Goal: Book appointment/travel/reservation

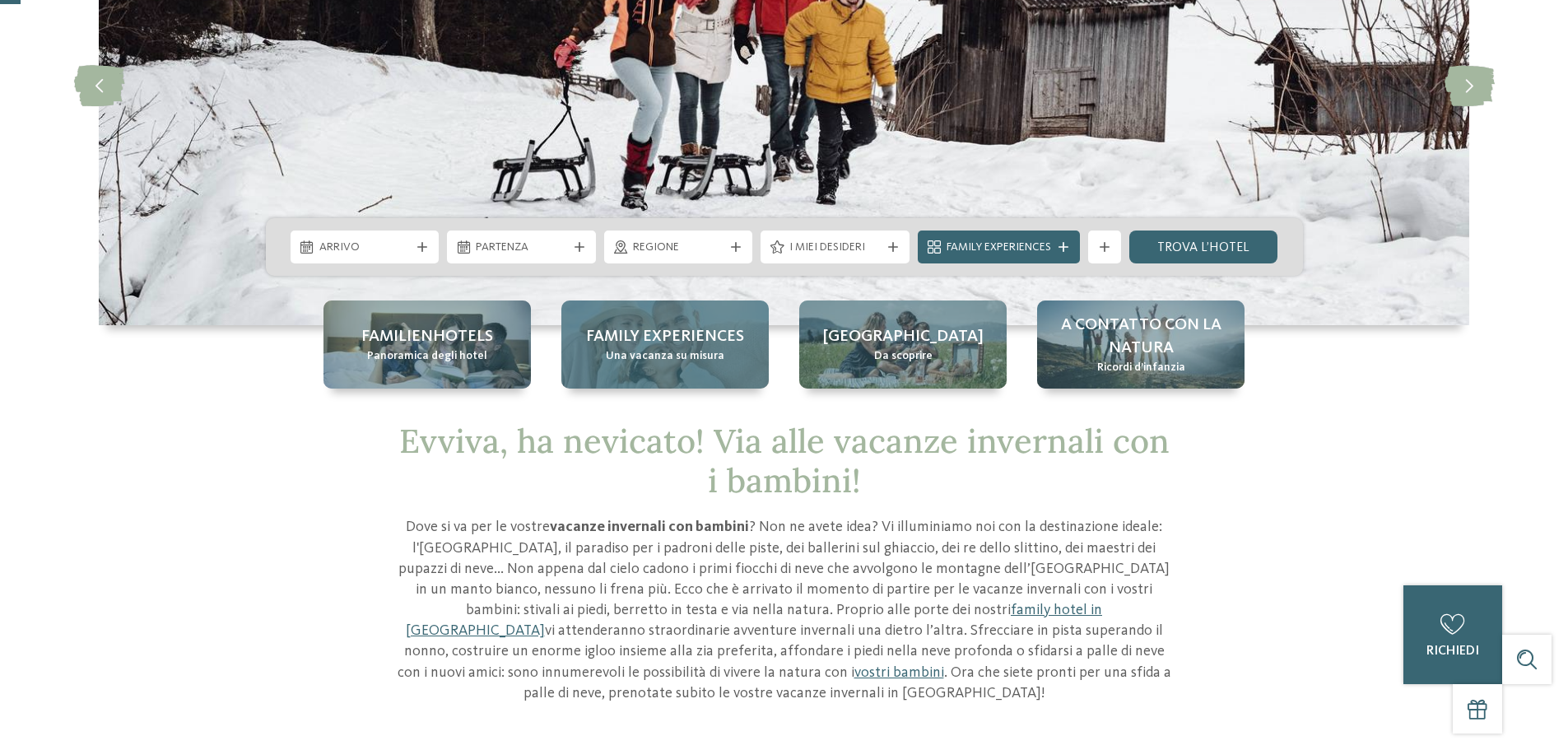
scroll to position [247, 0]
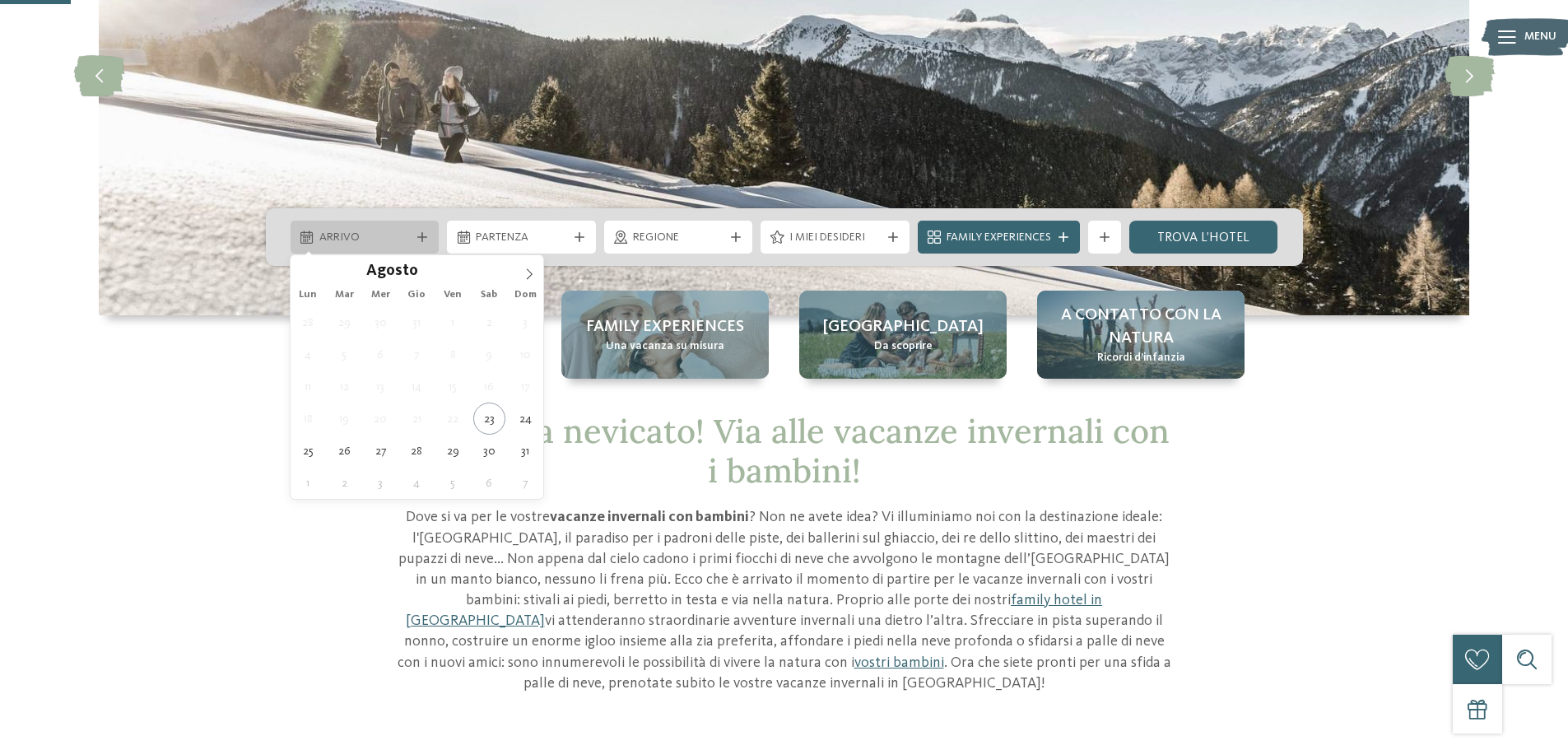
click at [357, 240] on span "Arrivo" at bounding box center [365, 238] width 91 height 16
click at [535, 271] on icon at bounding box center [530, 274] width 12 height 12
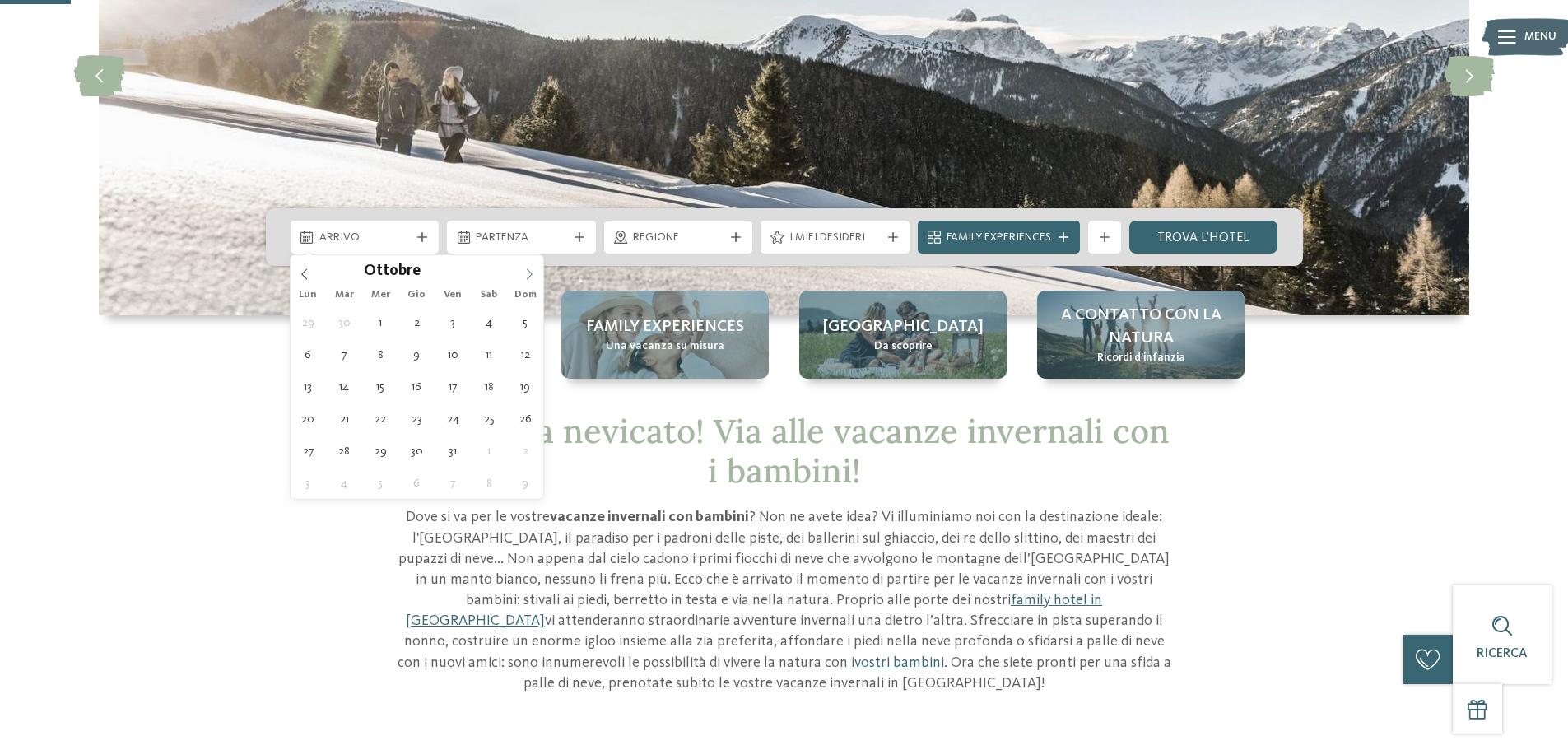
click at [535, 271] on icon at bounding box center [530, 274] width 12 height 12
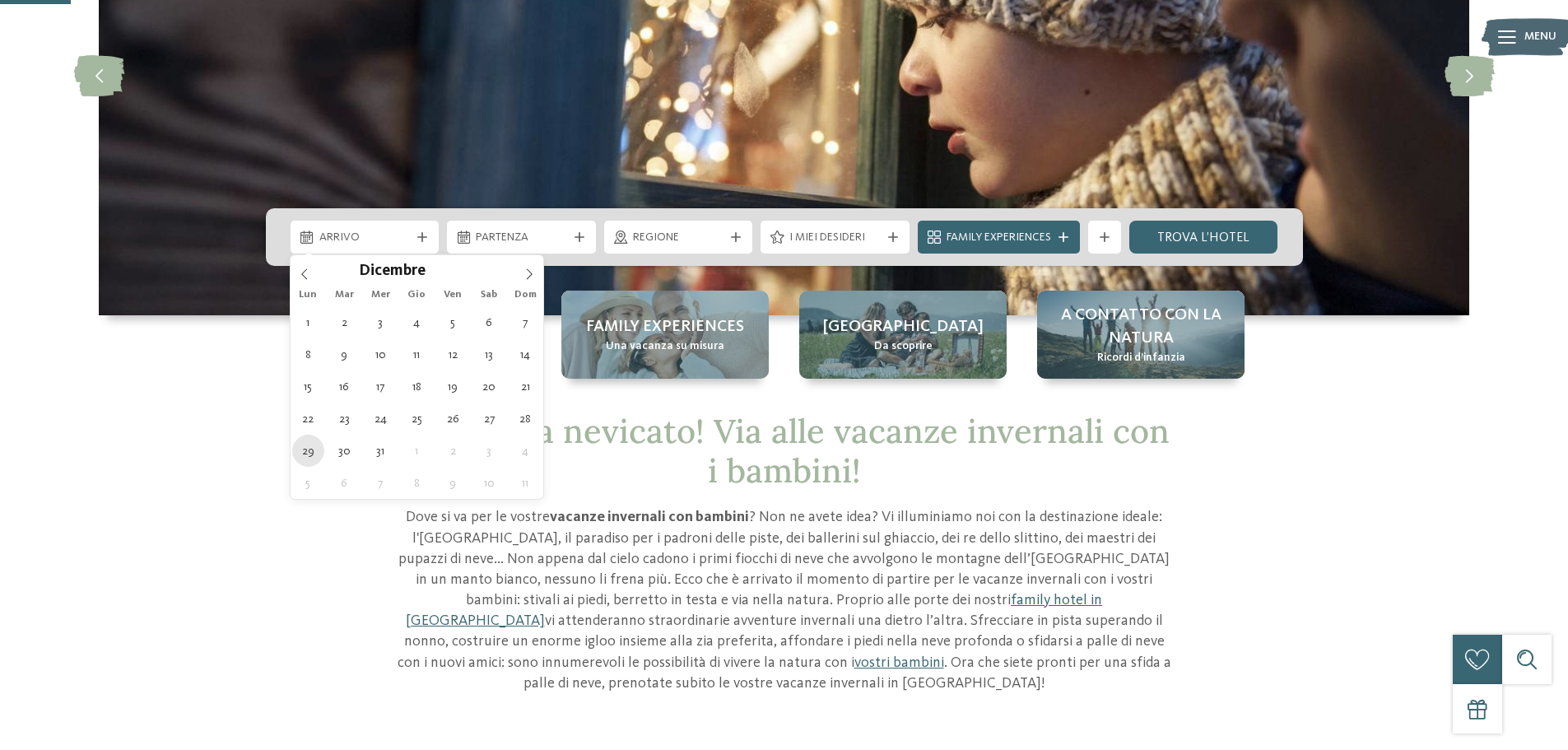
type div "29.12.2025"
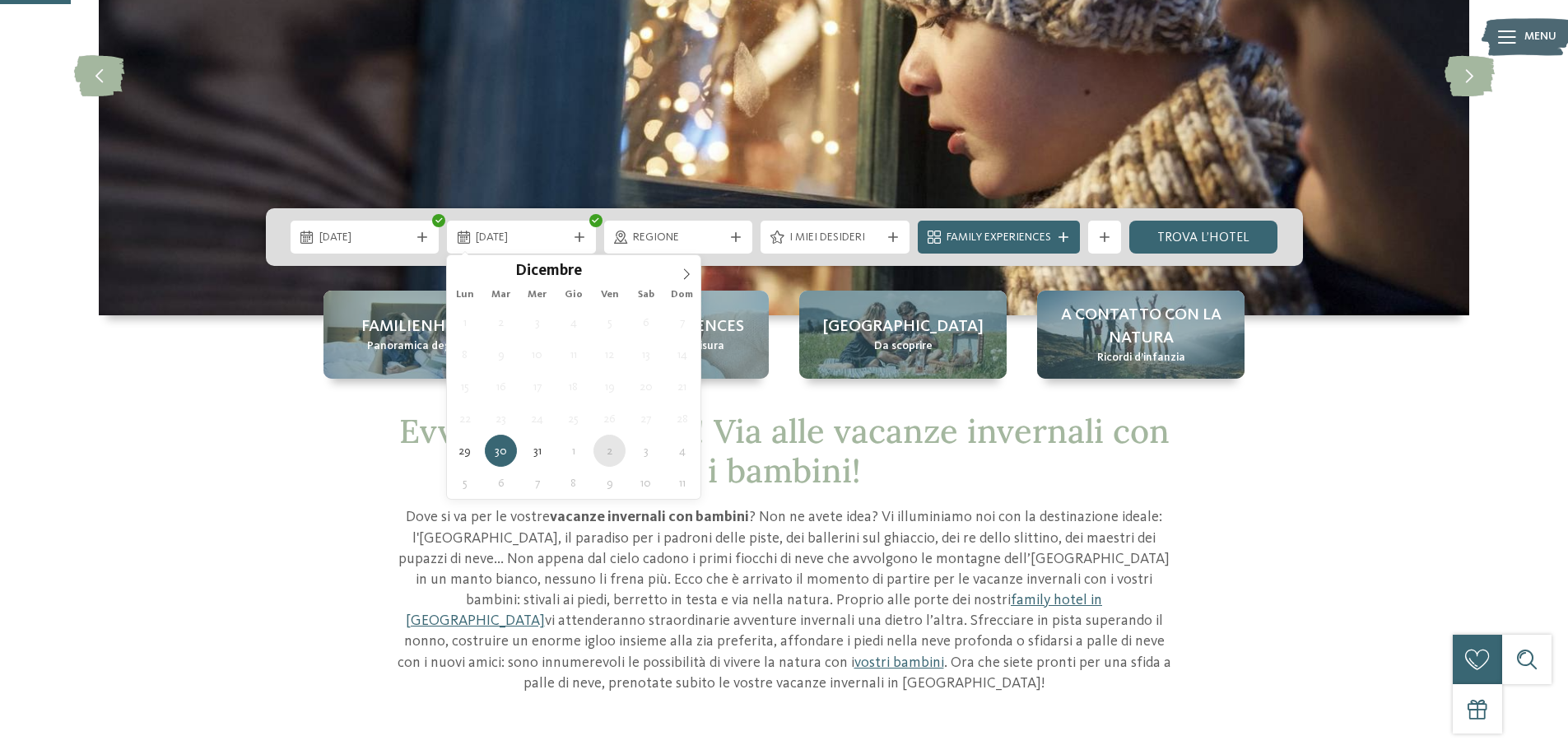
type div "02.01.2026"
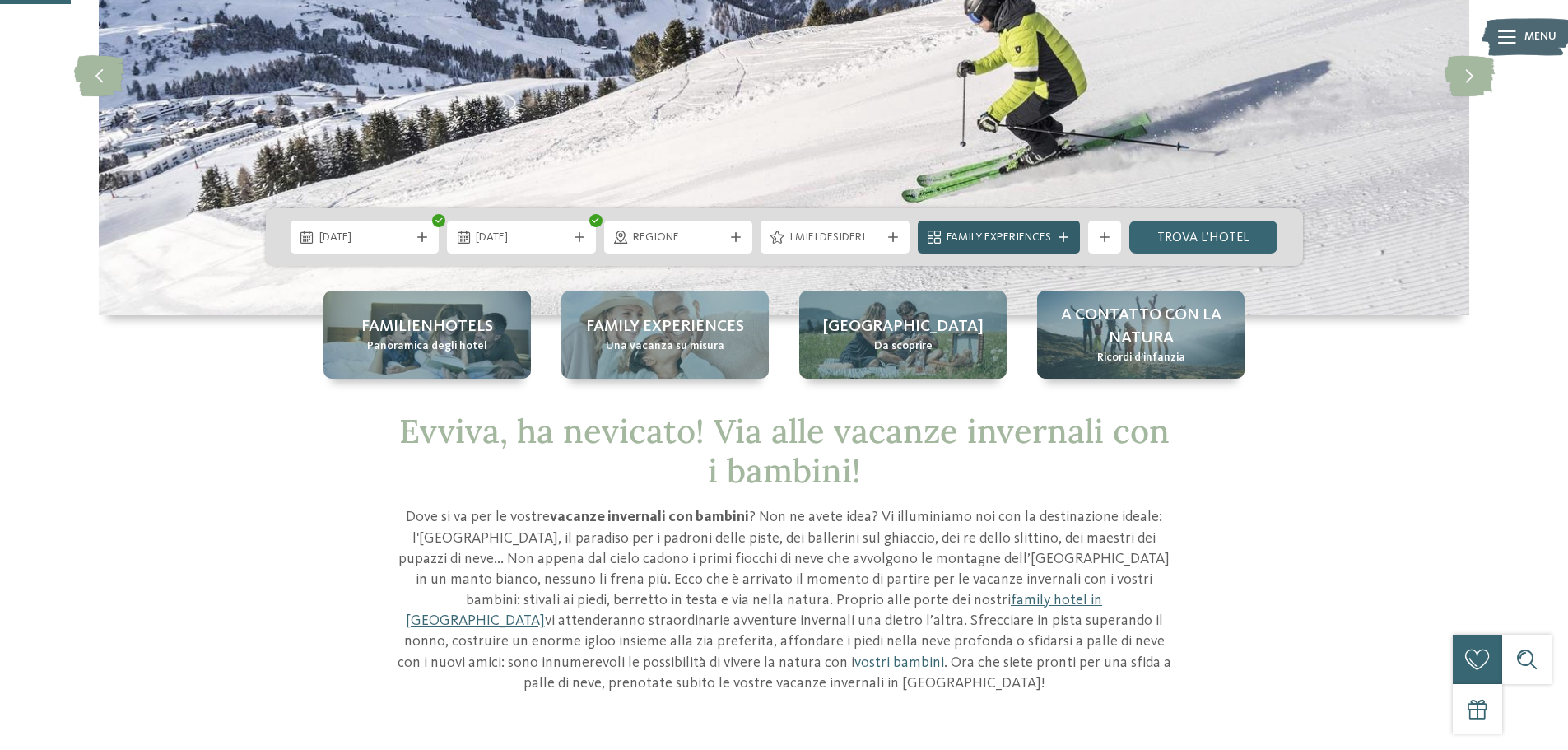
click at [1032, 233] on span "Family Experiences" at bounding box center [999, 238] width 105 height 16
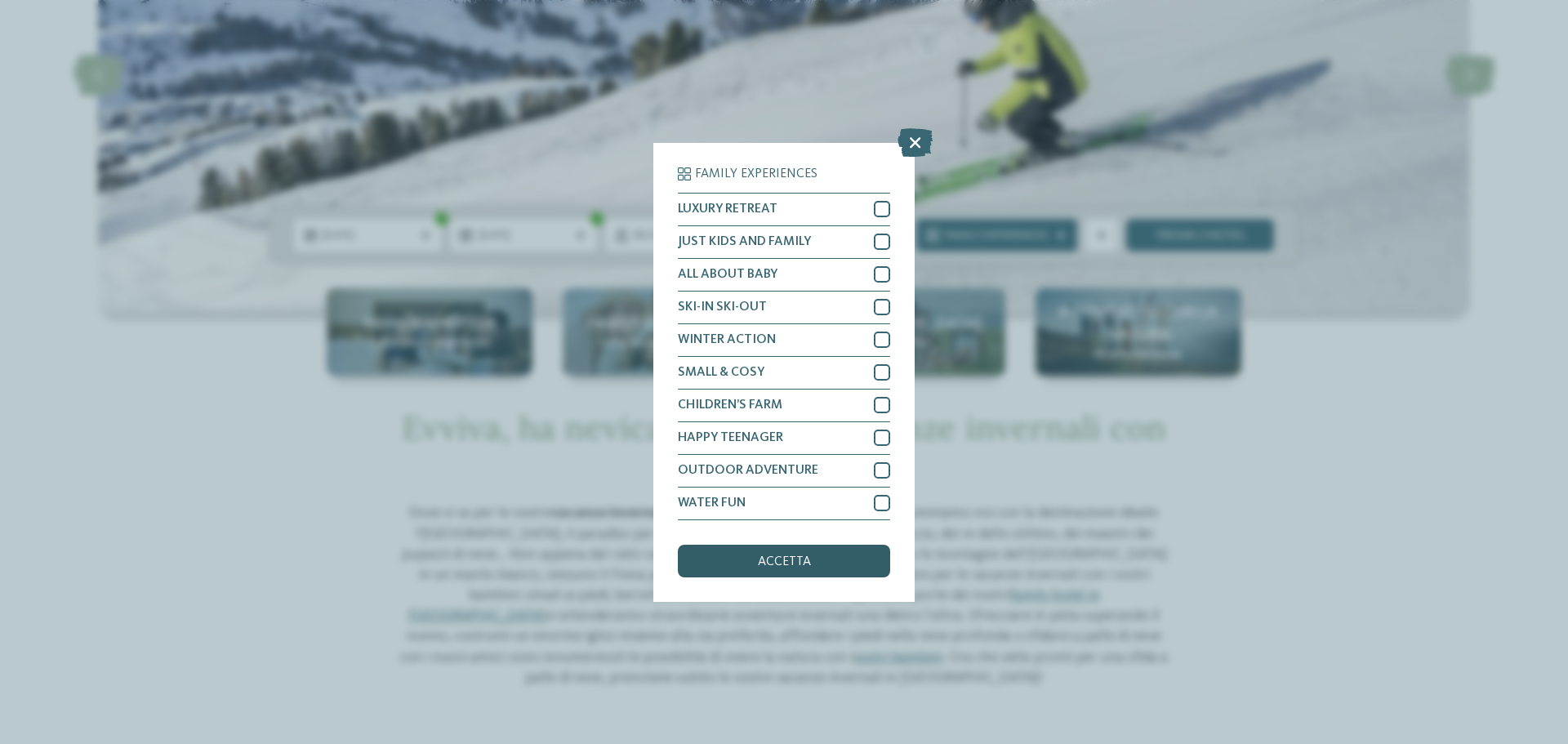
click at [803, 554] on div "accetta" at bounding box center [784, 561] width 212 height 33
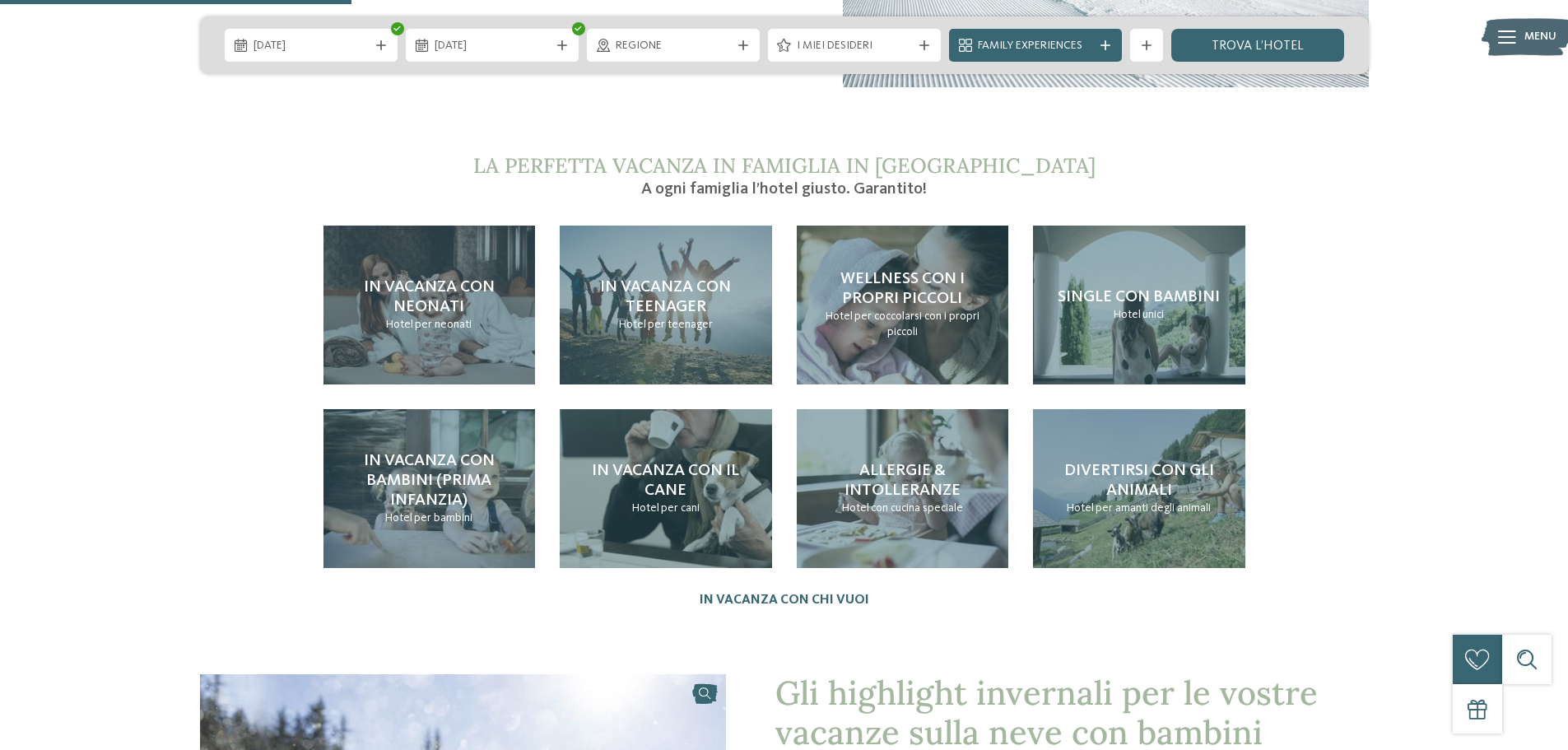
scroll to position [1316, 0]
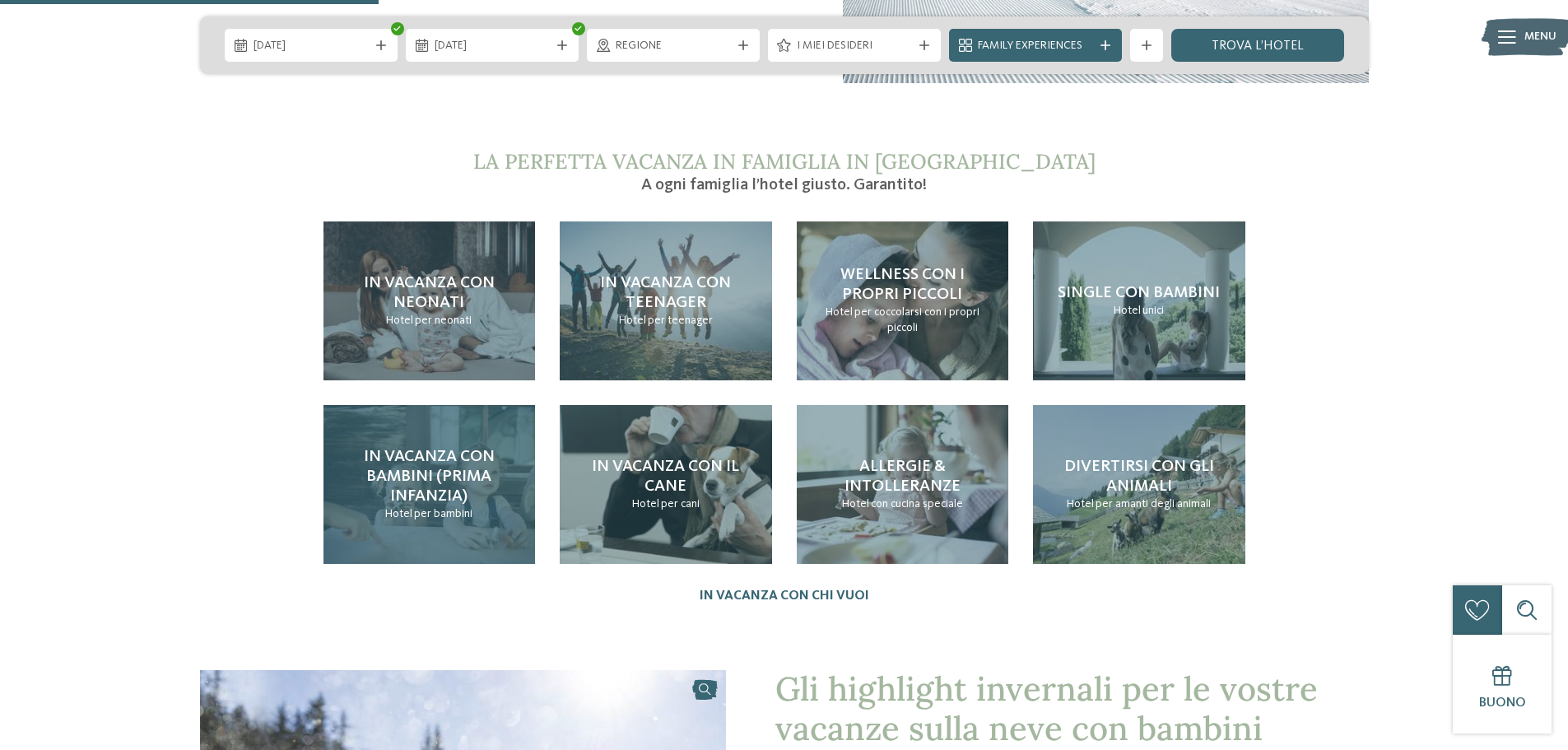
click at [436, 456] on span "In vacanza con bambini (prima infanzia)" at bounding box center [429, 477] width 131 height 56
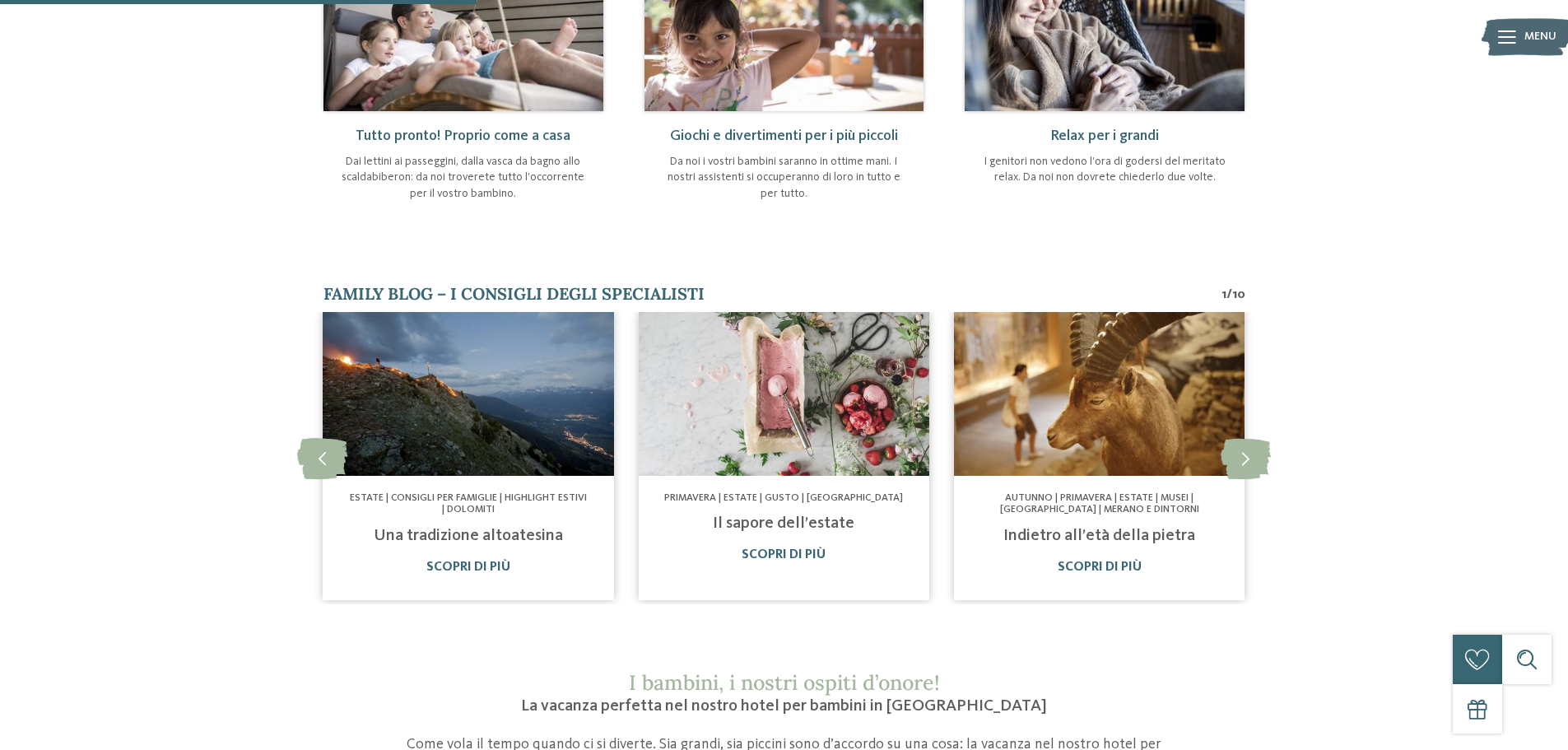
scroll to position [906, 0]
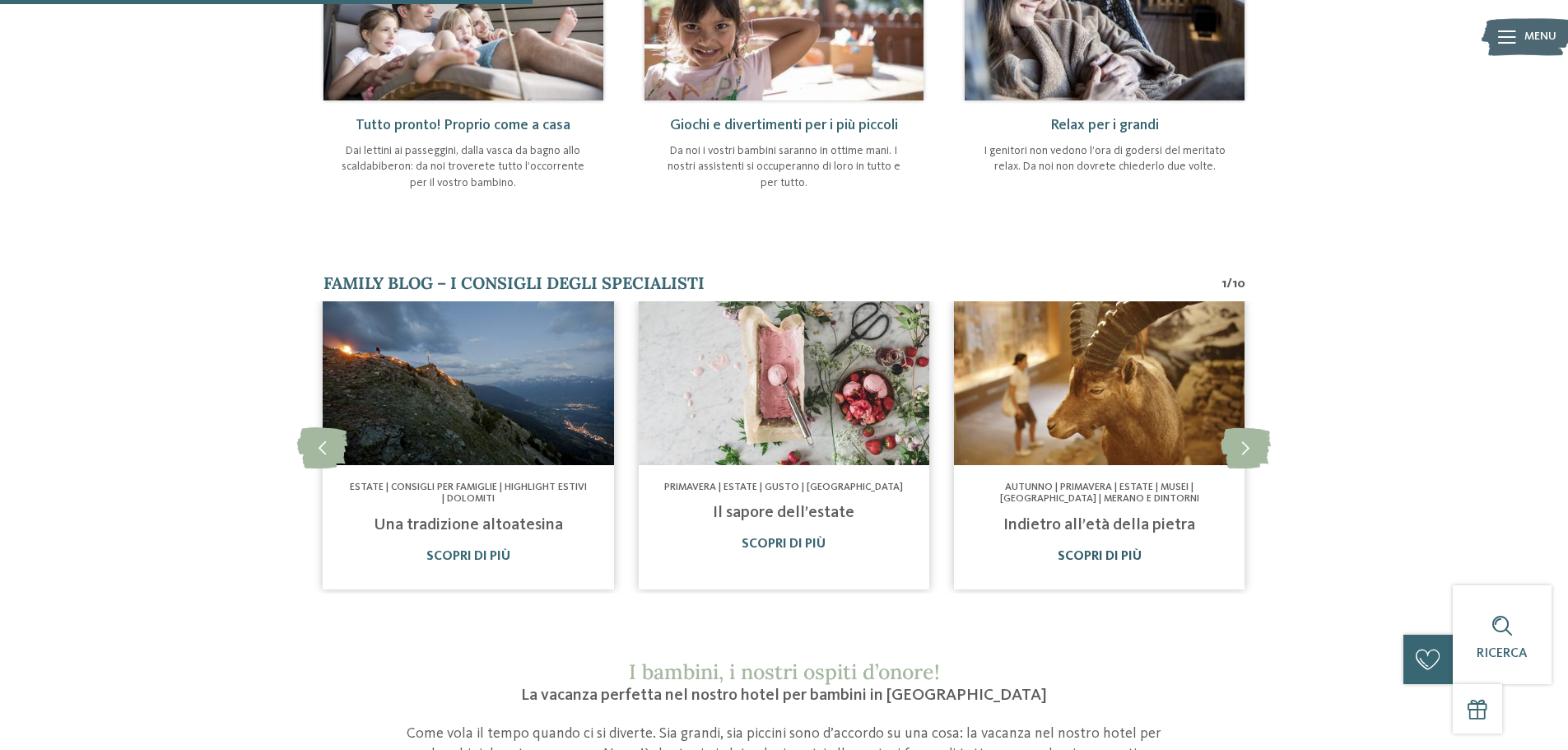
click at [1092, 550] on link "Scopri di più" at bounding box center [1100, 557] width 84 height 13
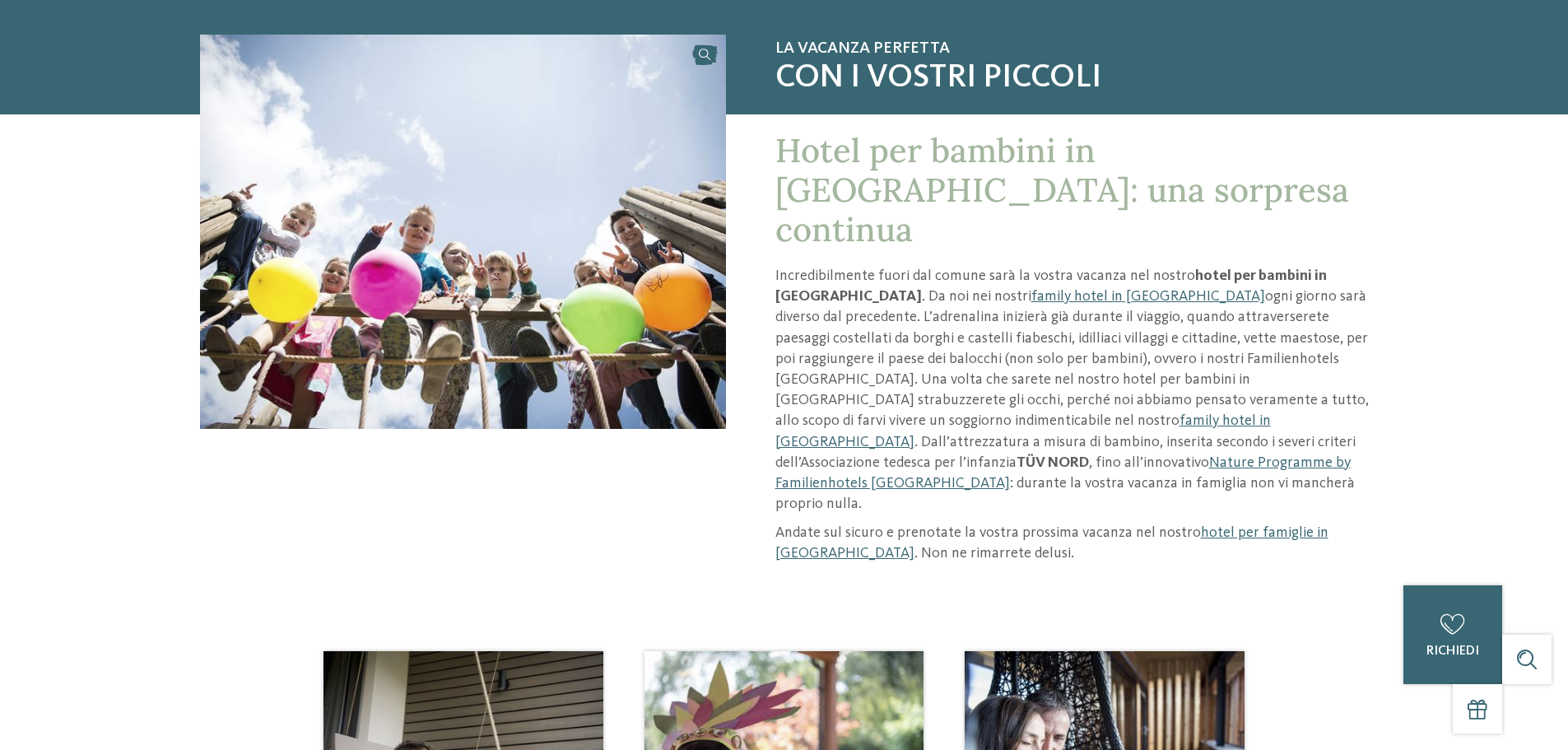
scroll to position [0, 0]
